Goal: Check status: Check status

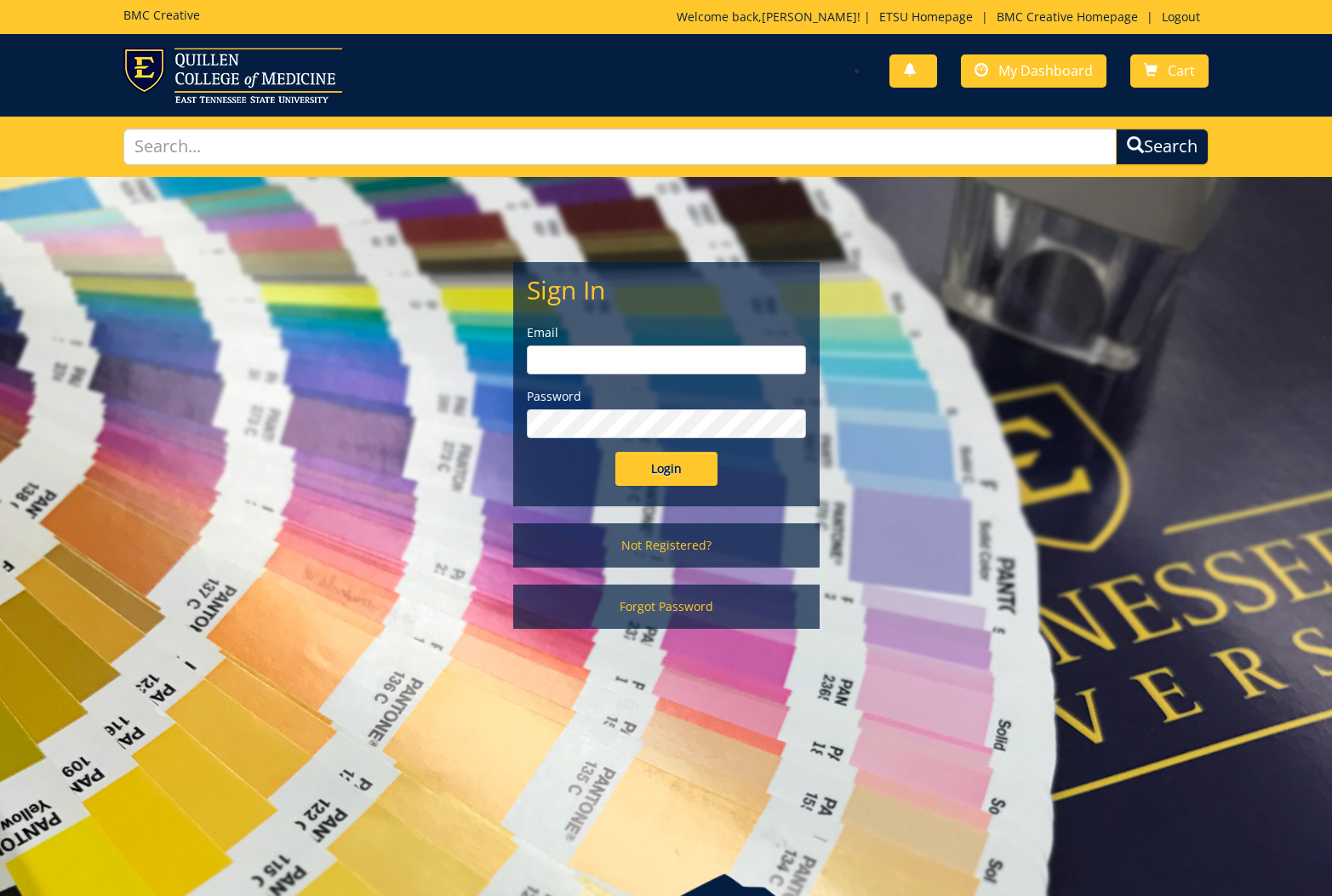
type input "[EMAIL_ADDRESS][DOMAIN_NAME]"
click at [678, 475] on input "Login" at bounding box center [666, 469] width 102 height 34
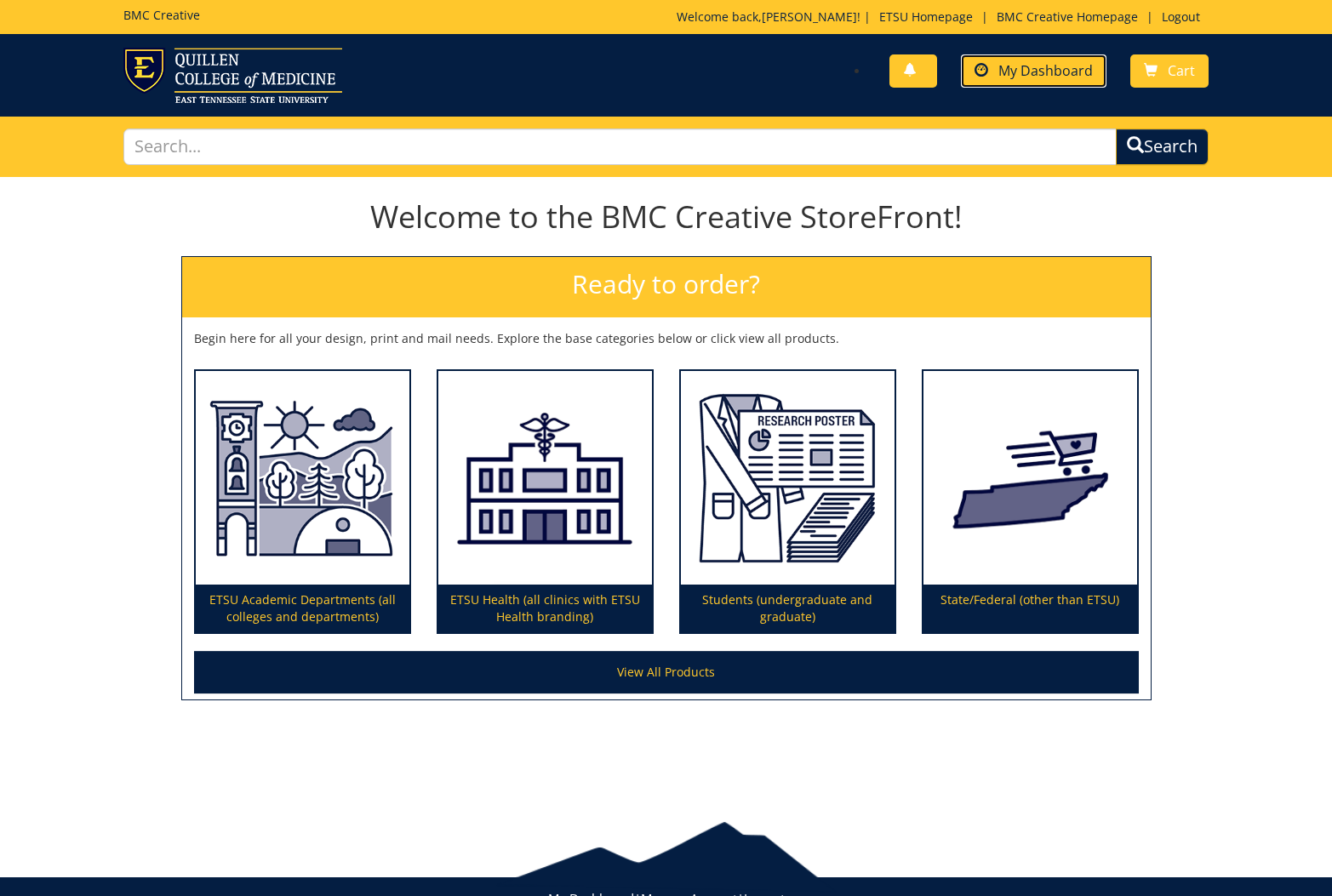
click at [1004, 66] on span "My Dashboard" at bounding box center [1045, 70] width 94 height 19
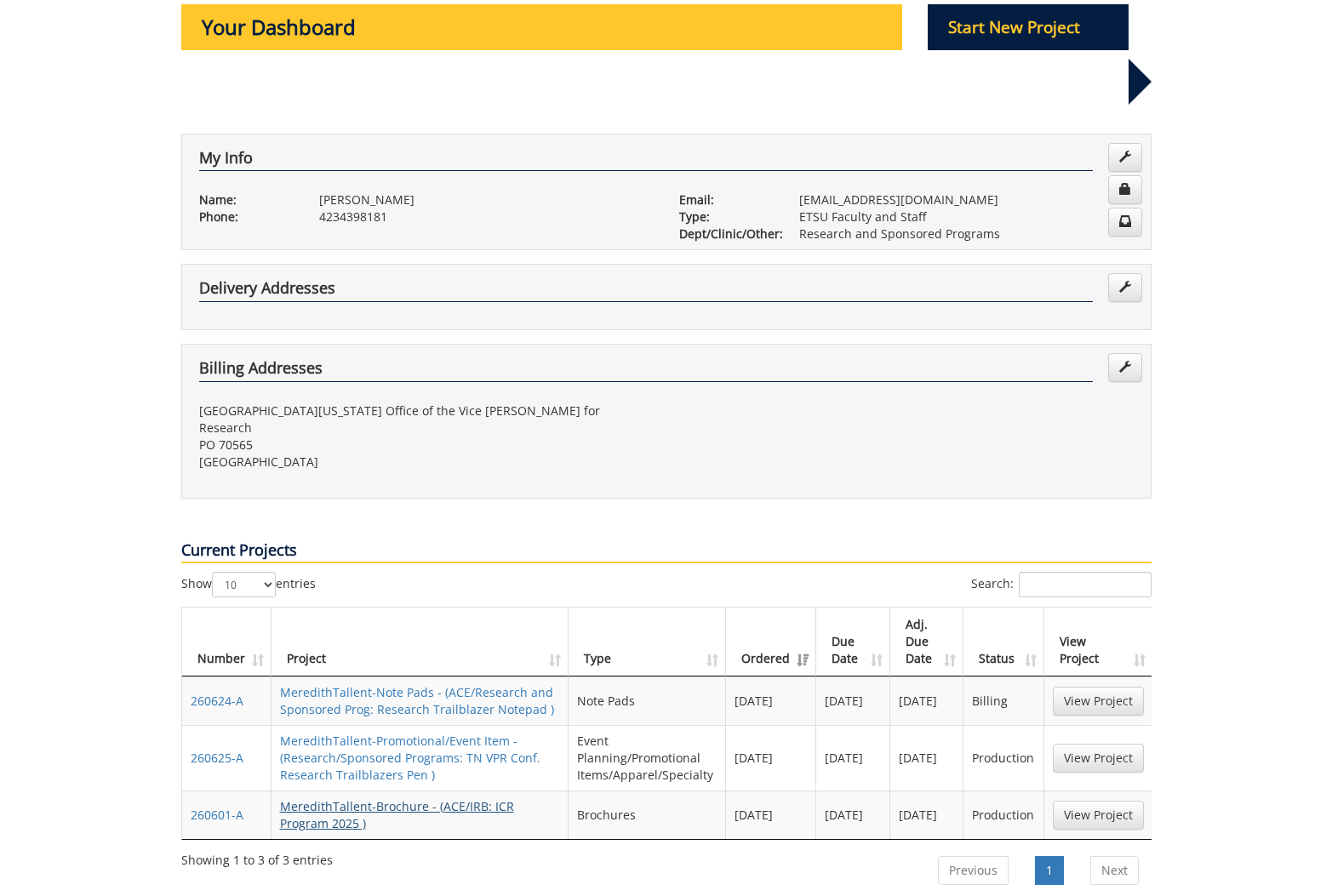
scroll to position [482, 0]
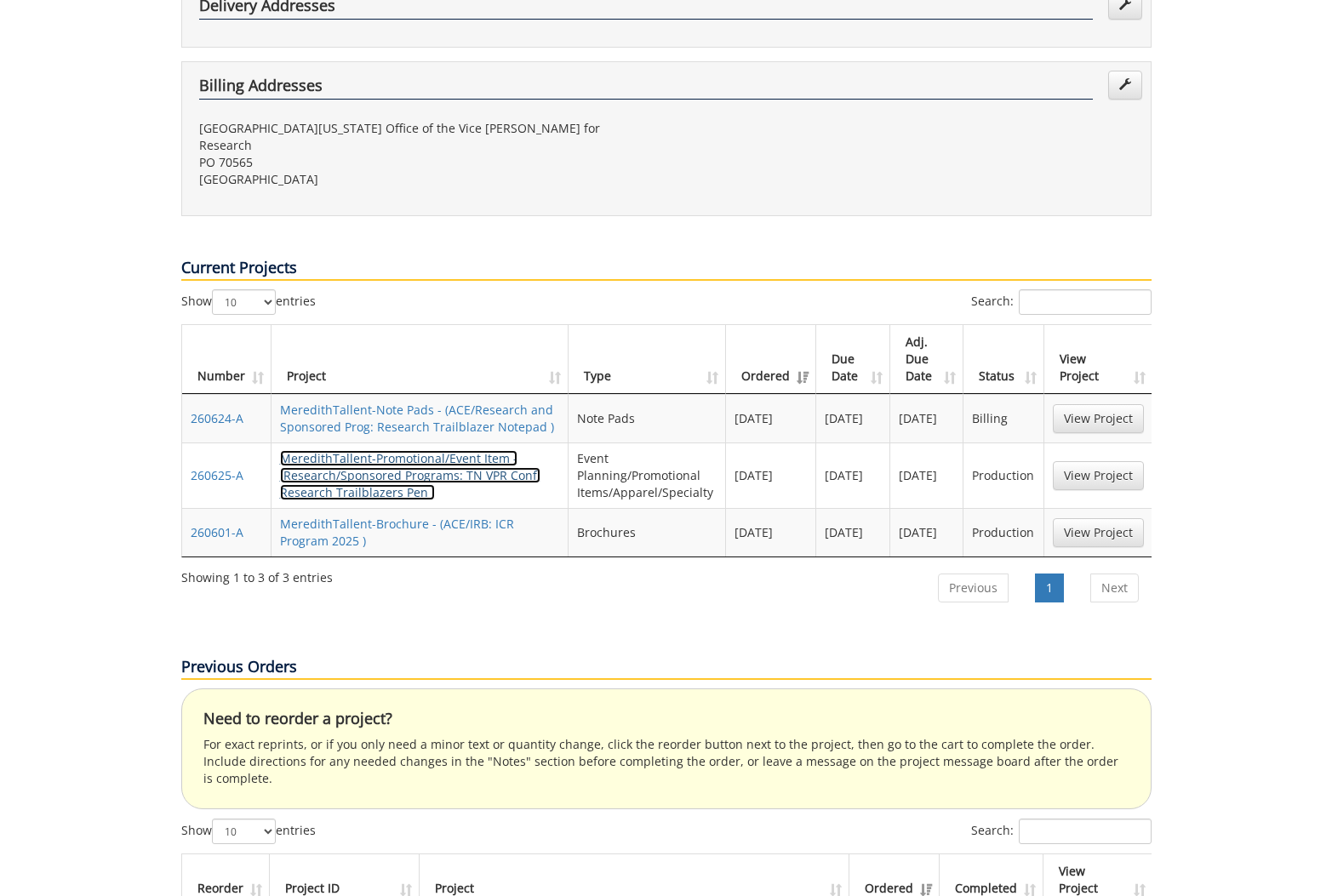
click at [412, 450] on link "MeredithTallent-Promotional/Event Item - (Research/Sponsored Programs: TN VPR C…" at bounding box center [410, 475] width 260 height 50
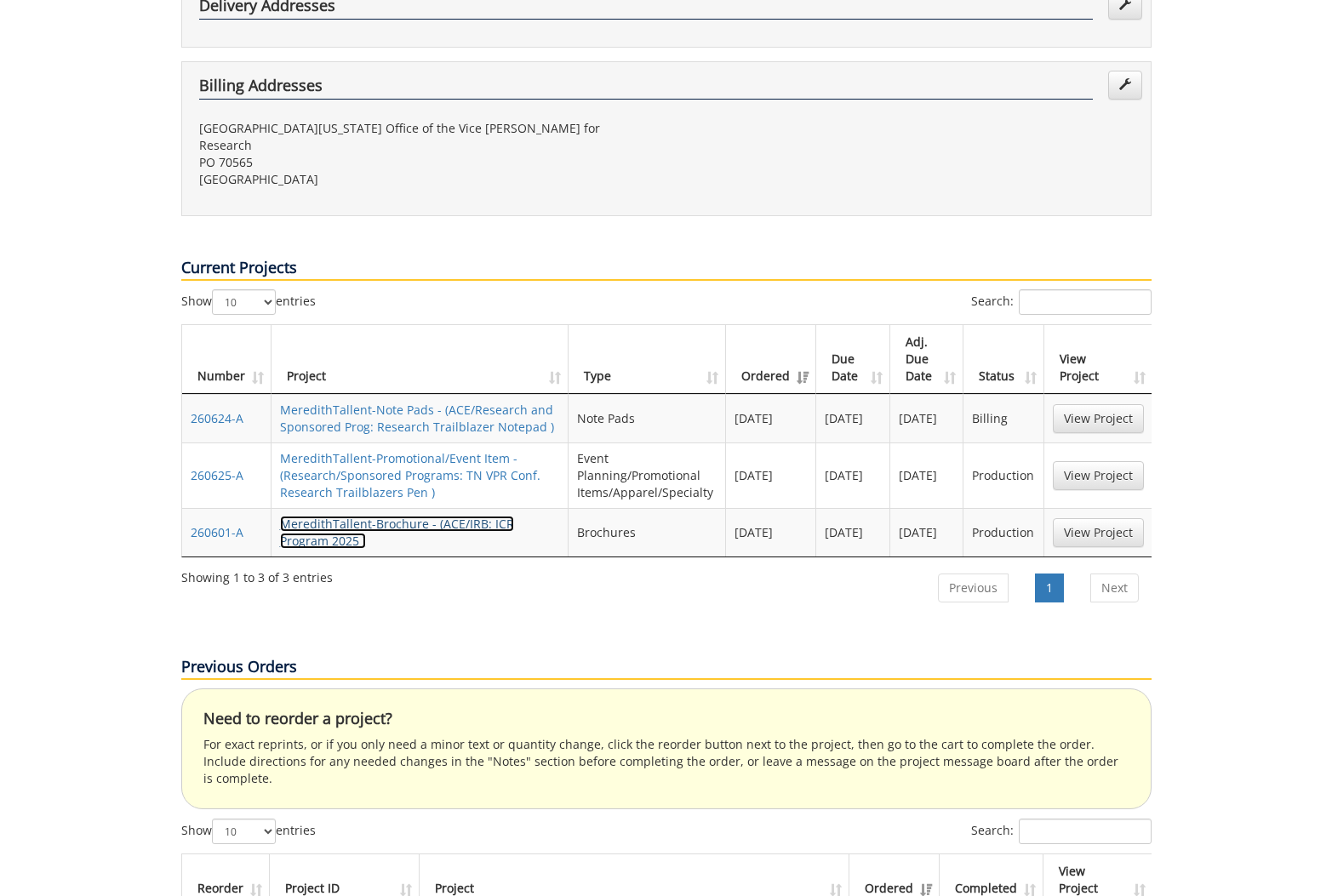
click at [412, 516] on link "MeredithTallent-Brochure - (ACE/IRB: ICR Program 2025 )" at bounding box center [397, 533] width 234 height 34
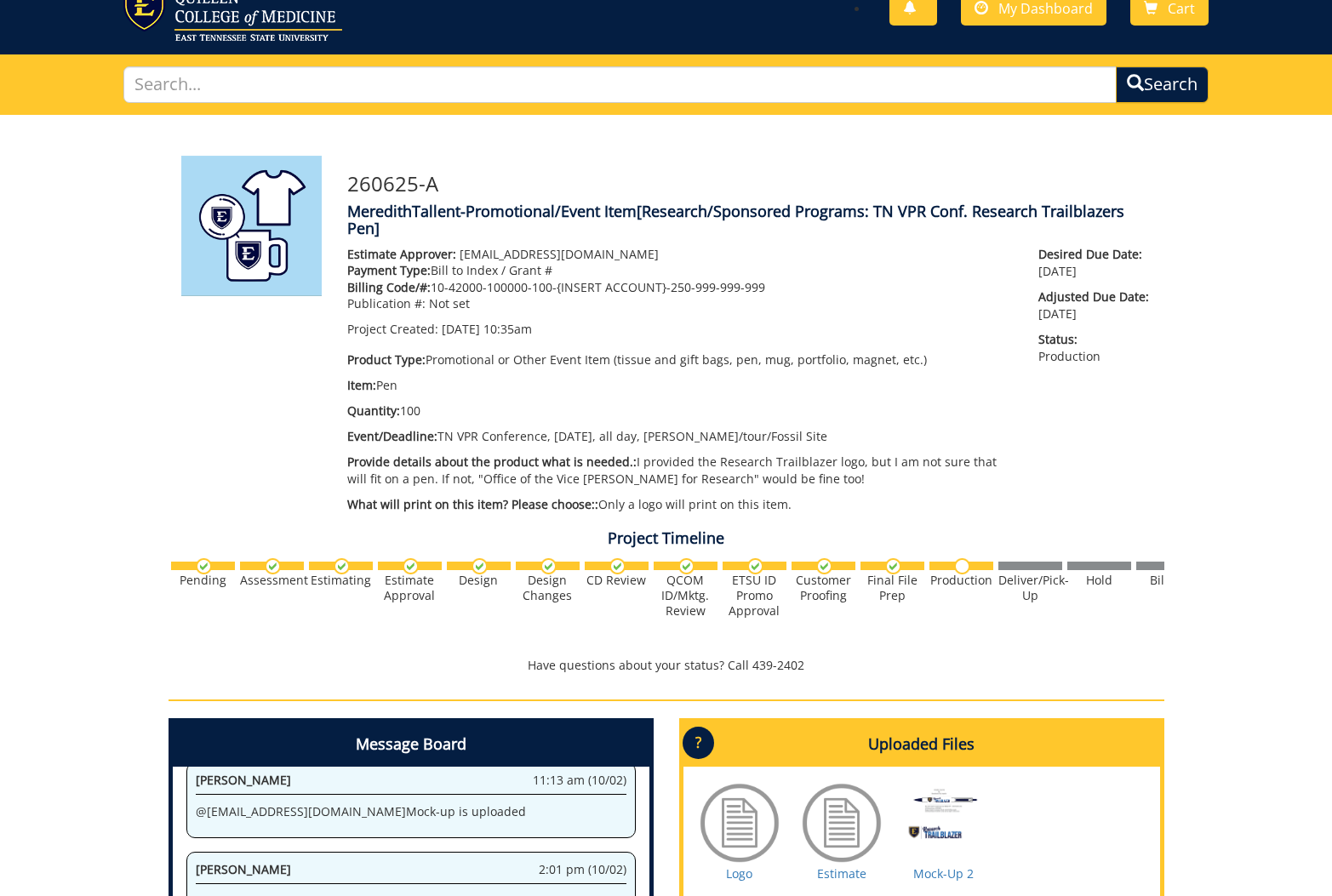
scroll to position [396, 0]
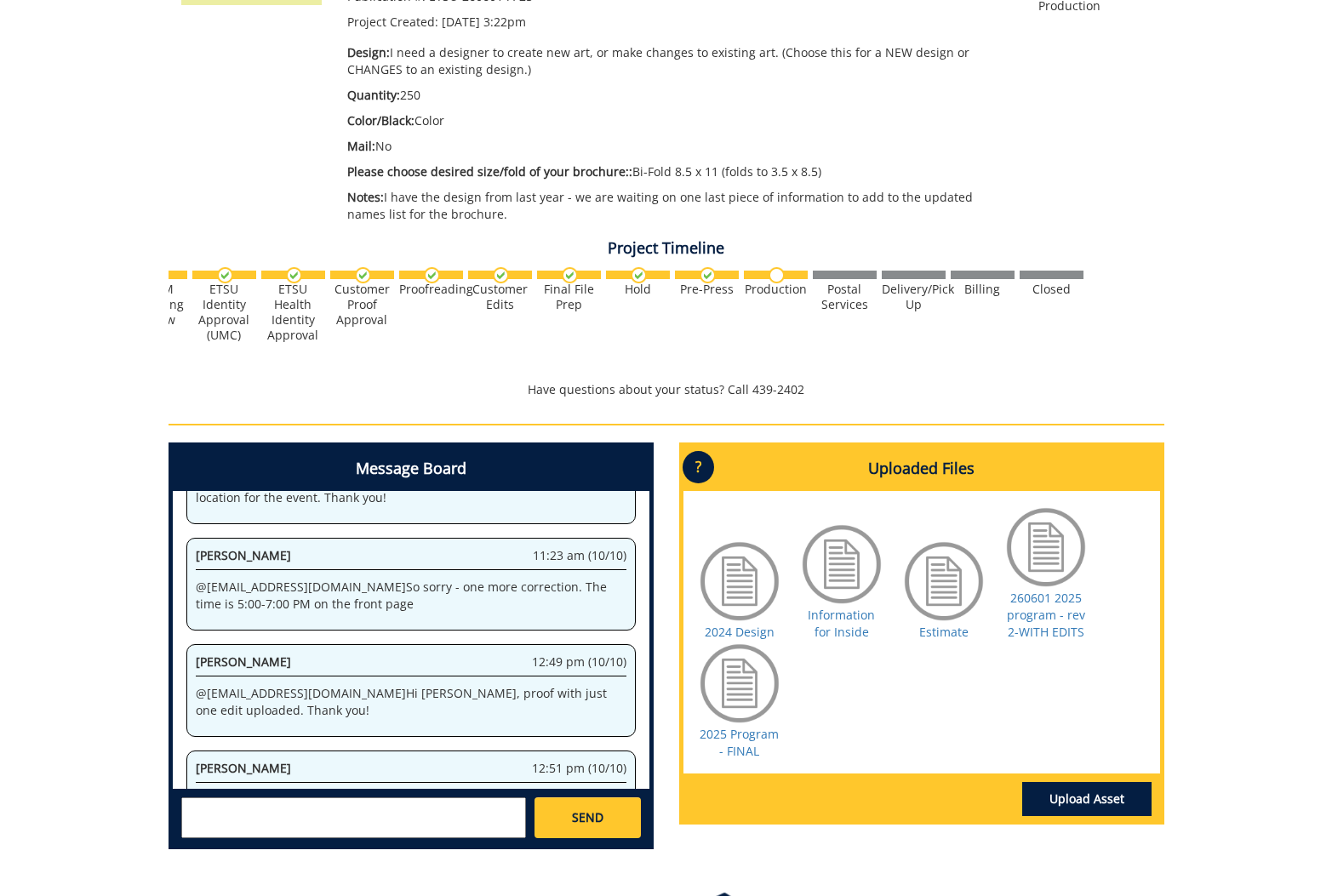
scroll to position [354, 0]
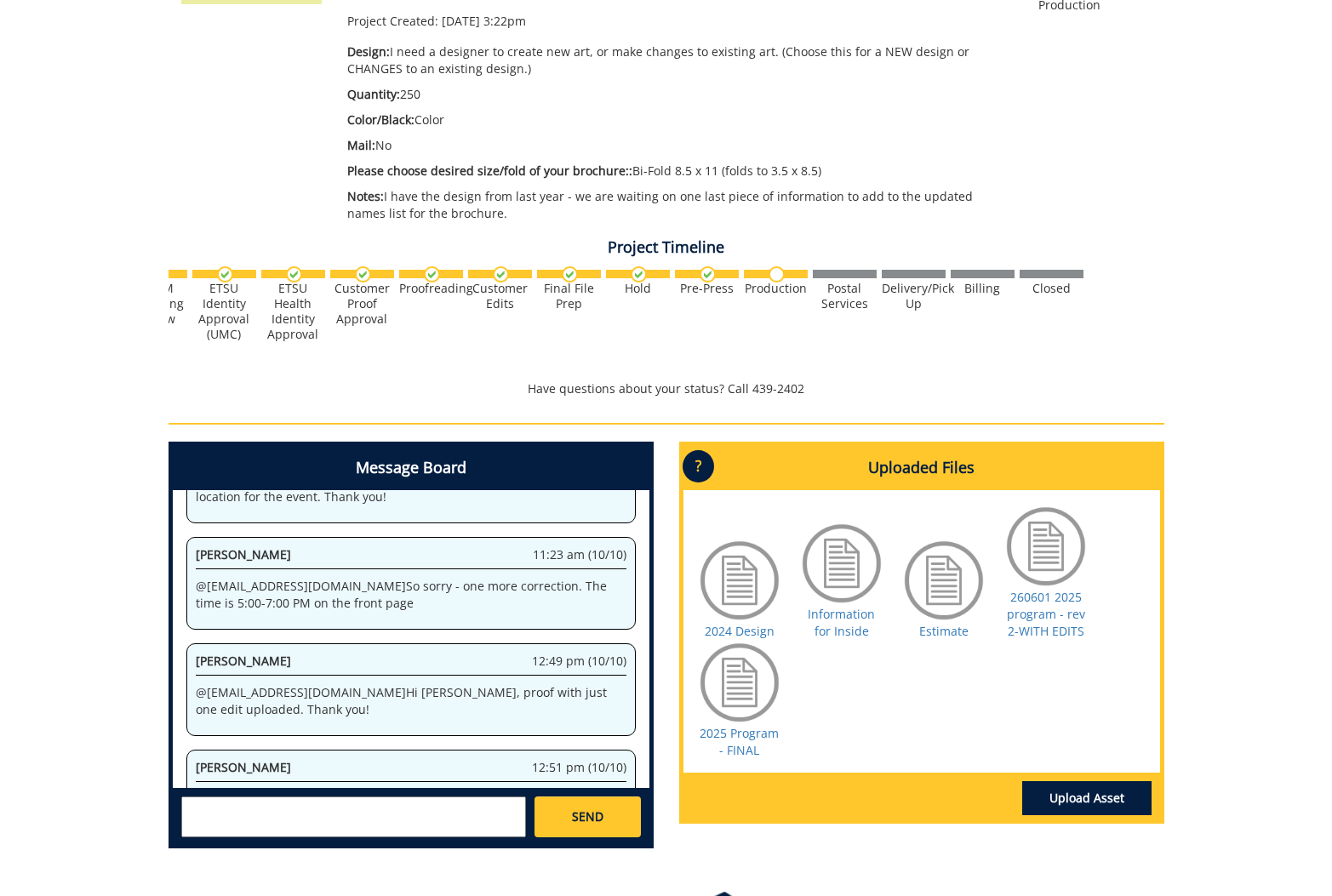
click at [742, 742] on div "2025 Program - FINAL" at bounding box center [740, 699] width 85 height 119
click at [753, 734] on link "2025 Program - FINAL" at bounding box center [740, 742] width 79 height 34
